Goal: Task Accomplishment & Management: Use online tool/utility

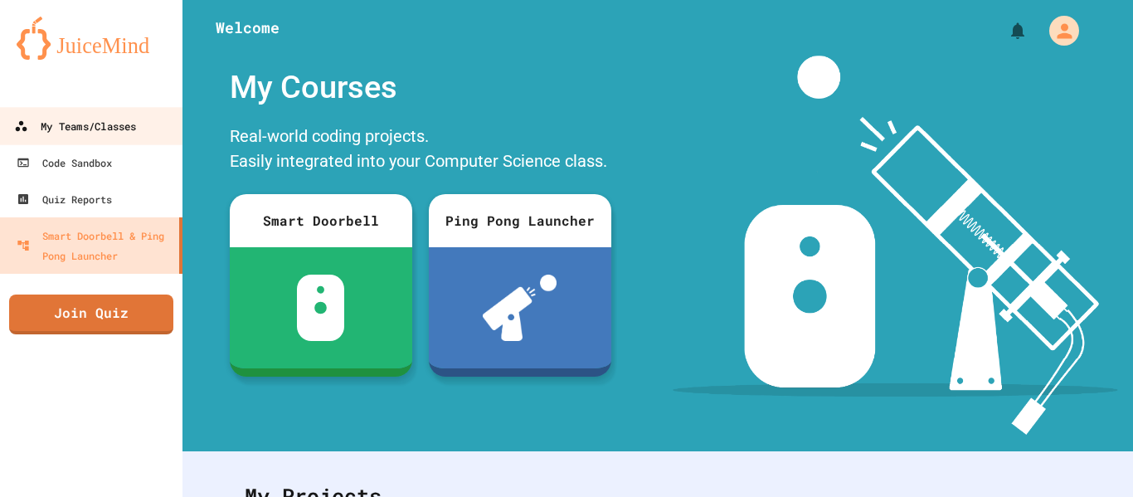
click at [75, 131] on div "My Teams/Classes" at bounding box center [75, 126] width 122 height 21
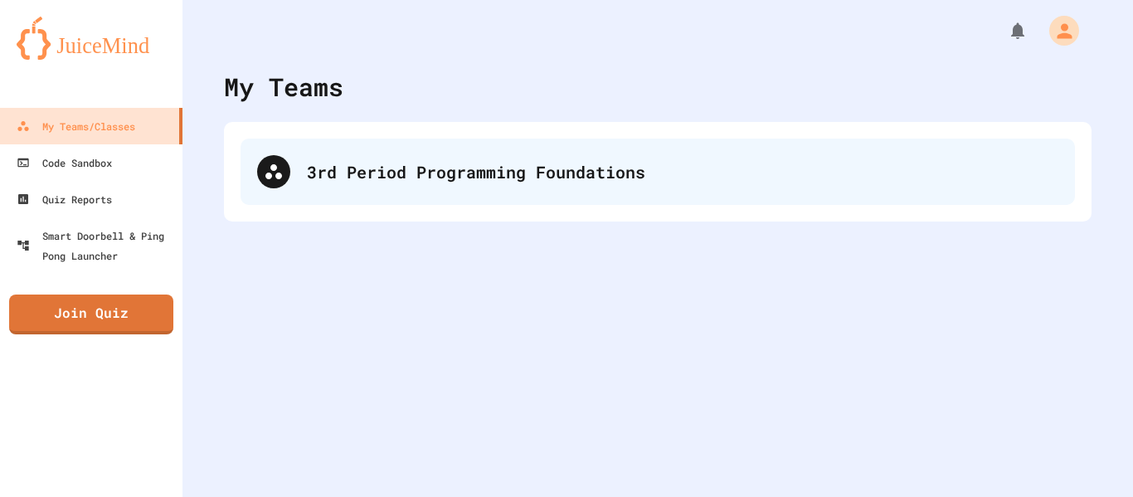
click at [327, 187] on div "3rd Period Programming Foundations" at bounding box center [658, 172] width 835 height 66
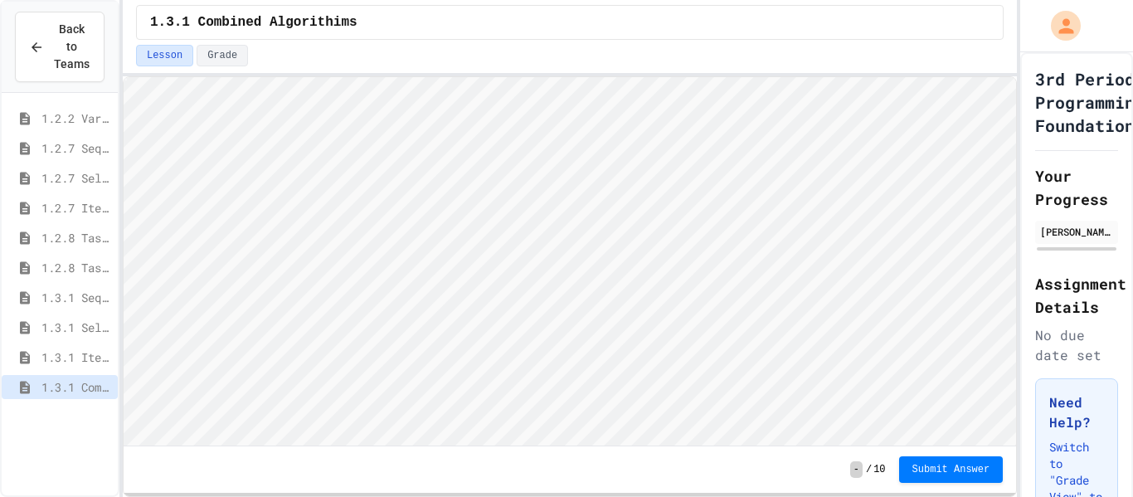
scroll to position [2, 0]
type textarea "**"
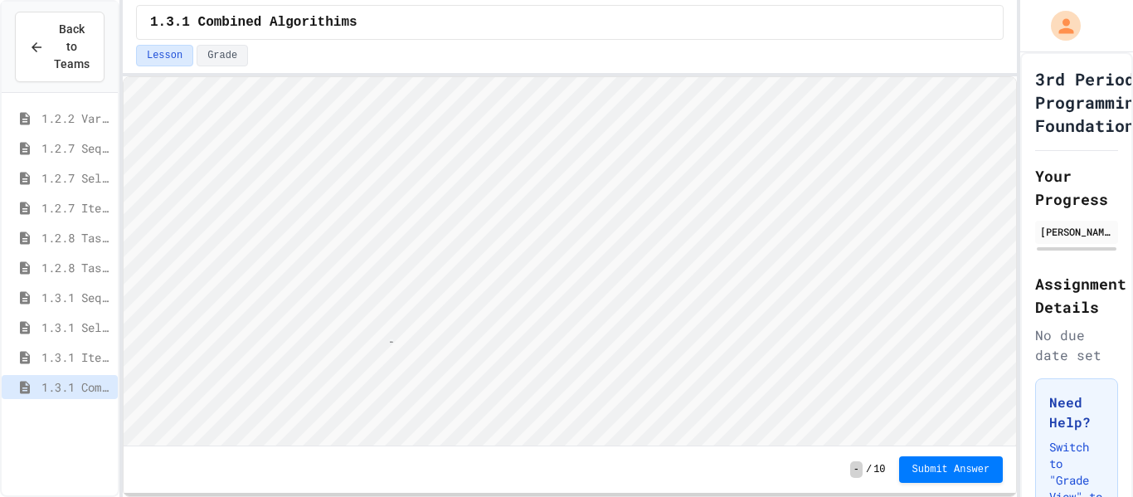
type textarea "**"
click at [967, 465] on span "Submit Answer" at bounding box center [952, 467] width 78 height 13
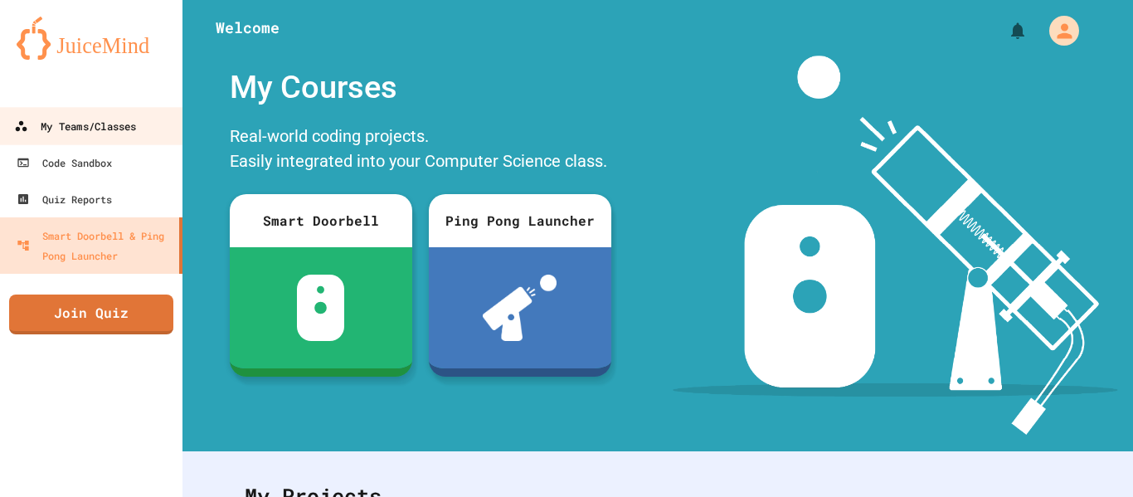
click at [111, 134] on div "My Teams/Classes" at bounding box center [75, 126] width 122 height 21
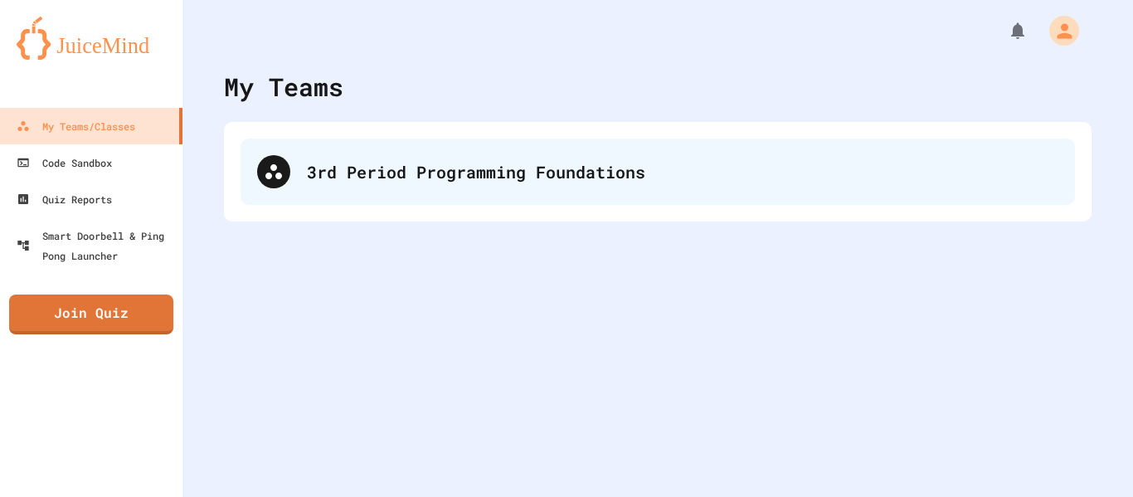
click at [425, 187] on div "3rd Period Programming Foundations" at bounding box center [658, 172] width 835 height 66
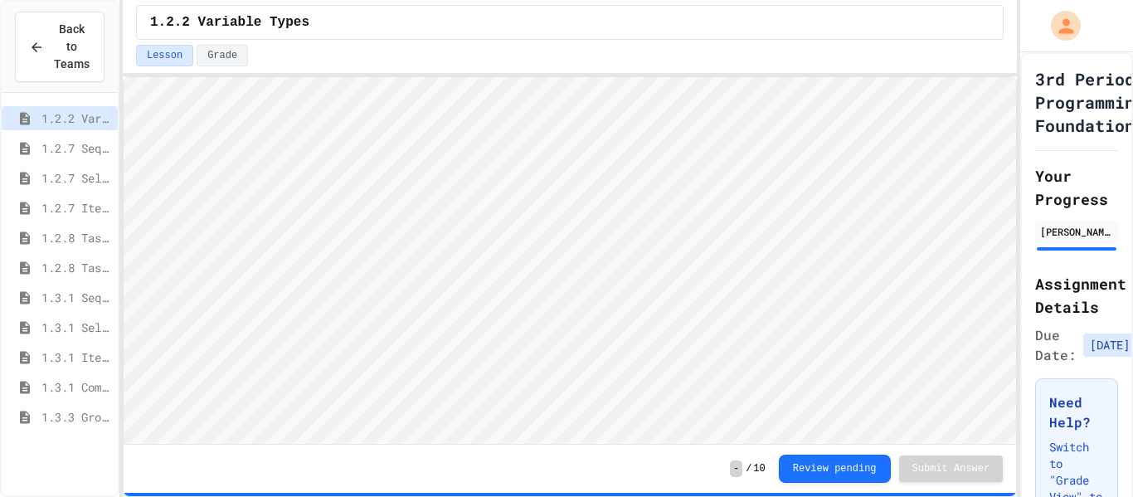
scroll to position [2, 0]
click at [67, 417] on span "1.3.3 Grocery Store Task" at bounding box center [76, 416] width 70 height 17
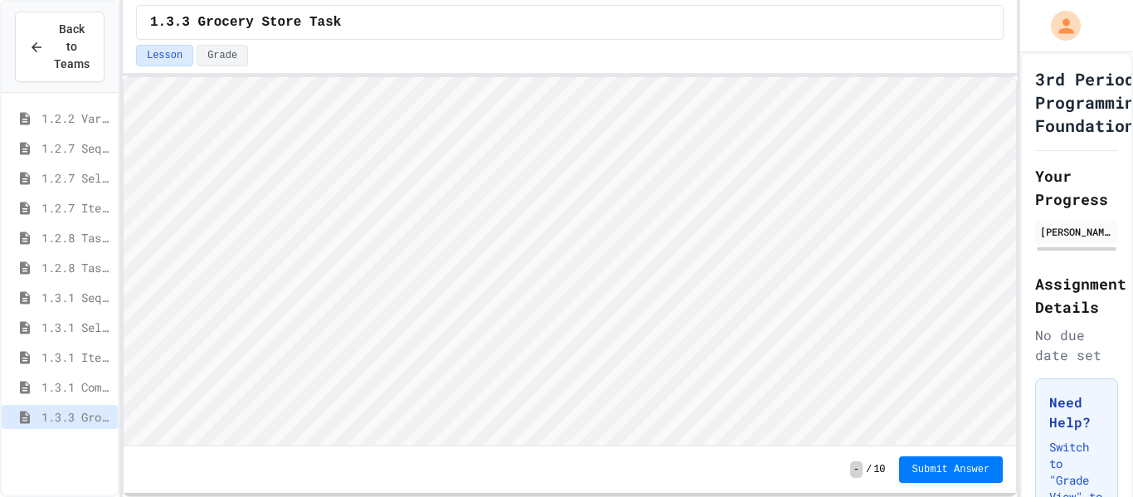
scroll to position [2, 0]
